Goal: Task Accomplishment & Management: Complete application form

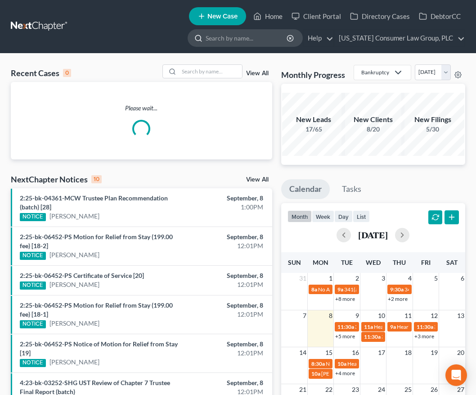
click at [267, 38] on input "search" at bounding box center [247, 38] width 82 height 17
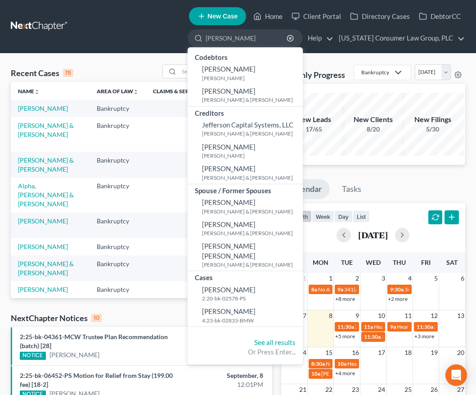
drag, startPoint x: 250, startPoint y: 38, endPoint x: 166, endPoint y: 32, distance: 84.3
click at [166, 32] on ul "New Case Home Client Portal Directory Cases DebtorCC [PERSON_NAME] - No Result …" at bounding box center [271, 26] width 390 height 44
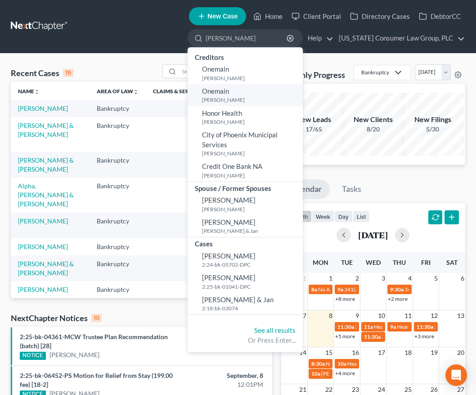
type input "[PERSON_NAME]"
click at [221, 90] on span "Onemain" at bounding box center [215, 91] width 27 height 8
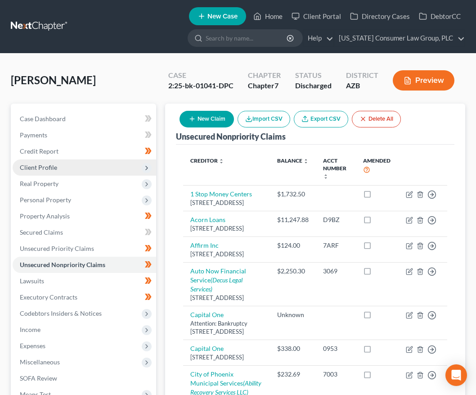
click at [54, 167] on span "Client Profile" at bounding box center [38, 167] width 37 height 8
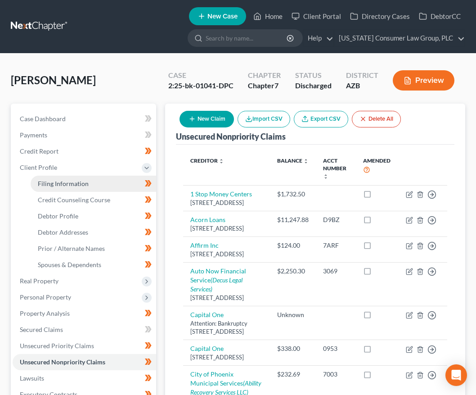
click at [54, 175] on link "Filing Information" at bounding box center [94, 183] width 126 height 16
select select "1"
select select "0"
select select "3"
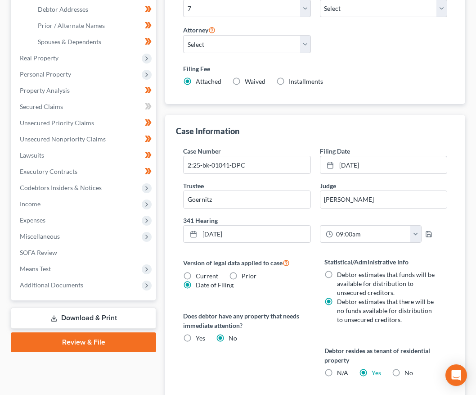
scroll to position [363, 0]
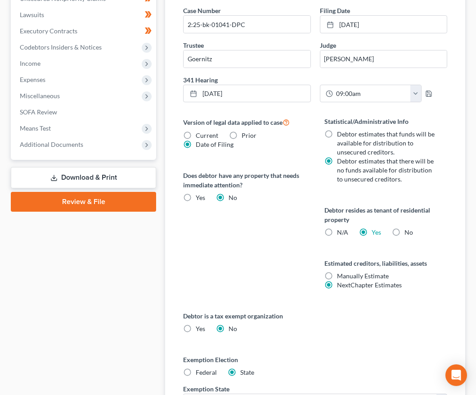
drag, startPoint x: 38, startPoint y: 147, endPoint x: 33, endPoint y: 158, distance: 12.7
click at [38, 147] on span "Additional Documents" at bounding box center [51, 144] width 63 height 8
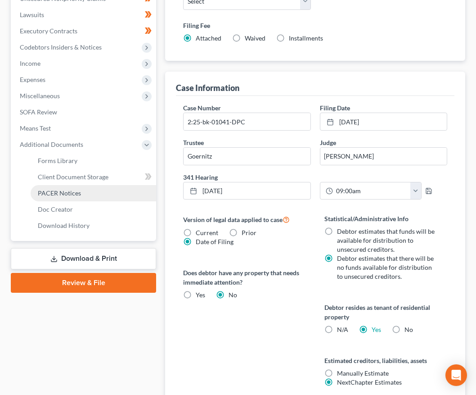
click at [39, 191] on span "PACER Notices" at bounding box center [59, 193] width 43 height 8
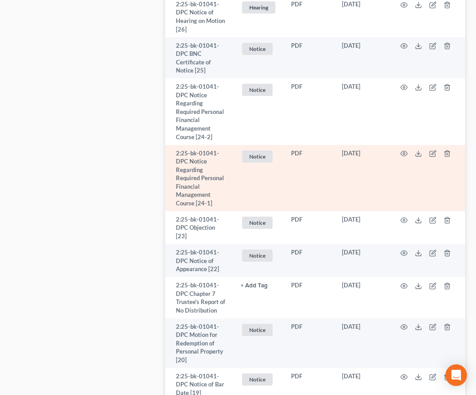
scroll to position [799, 0]
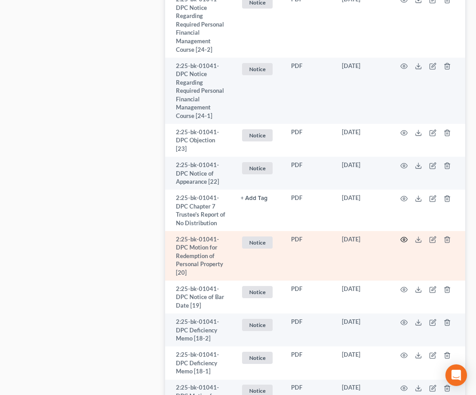
click at [403, 238] on icon "button" at bounding box center [403, 239] width 7 height 7
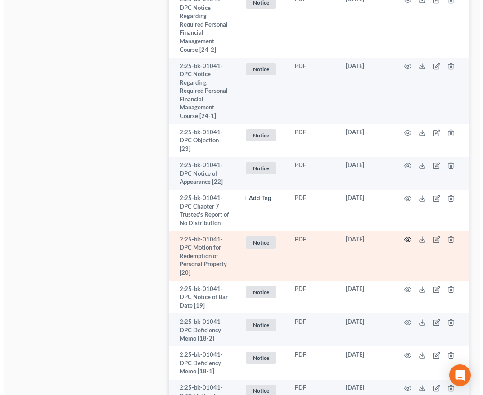
scroll to position [798, 0]
